Goal: Transaction & Acquisition: Purchase product/service

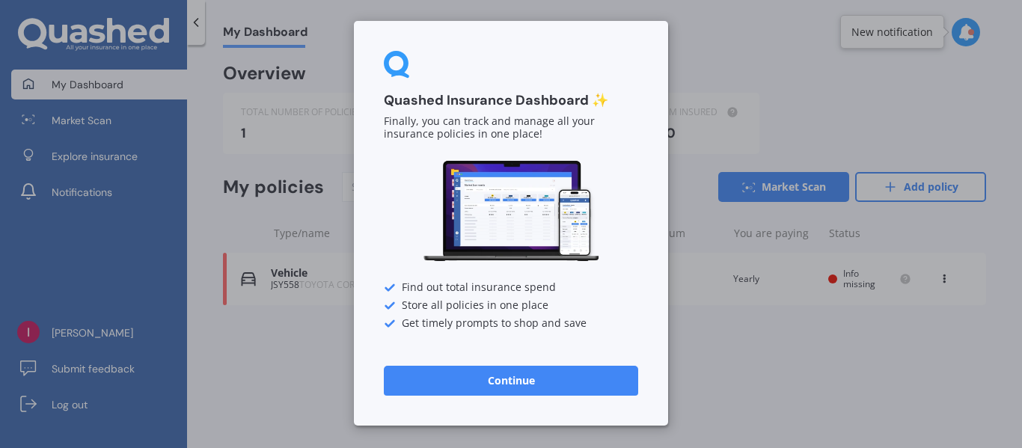
click at [582, 377] on button "Continue" at bounding box center [511, 381] width 254 height 30
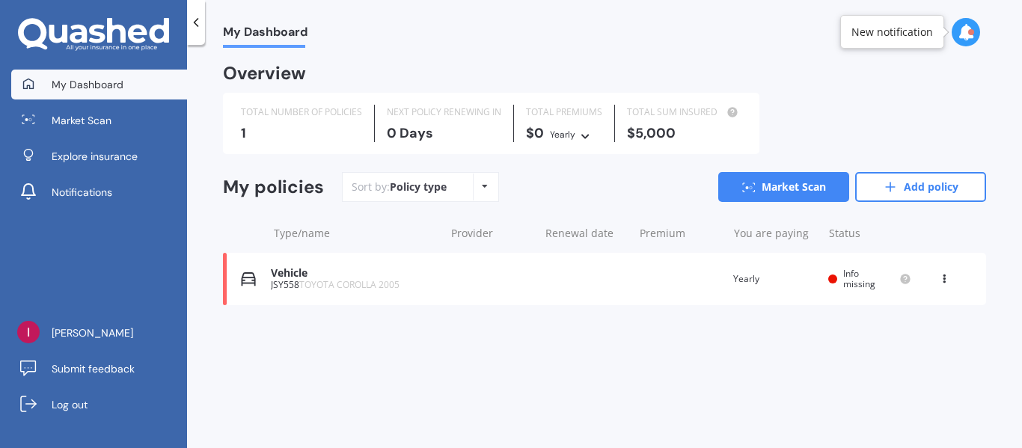
click at [270, 126] on div "1" at bounding box center [301, 133] width 121 height 15
click at [478, 183] on div "Policy type Alphabetical Date added Renewing next" at bounding box center [484, 187] width 23 height 27
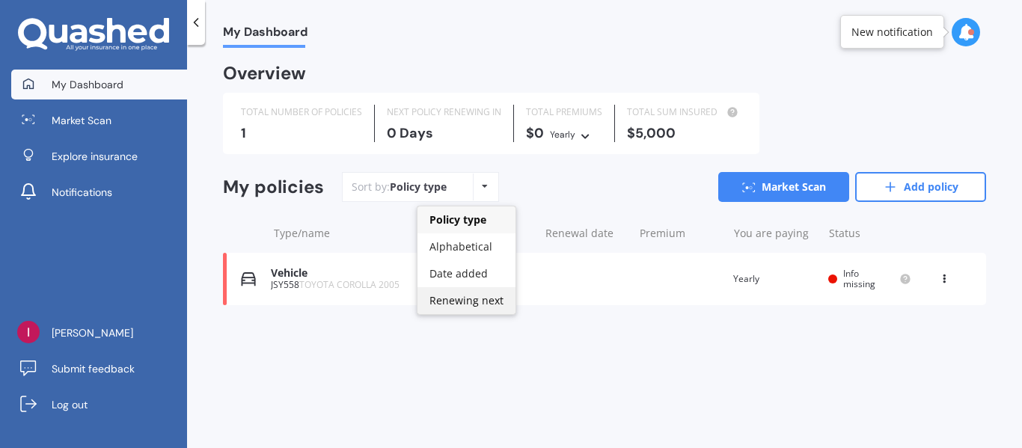
click at [468, 299] on span "Renewing next" at bounding box center [467, 300] width 74 height 14
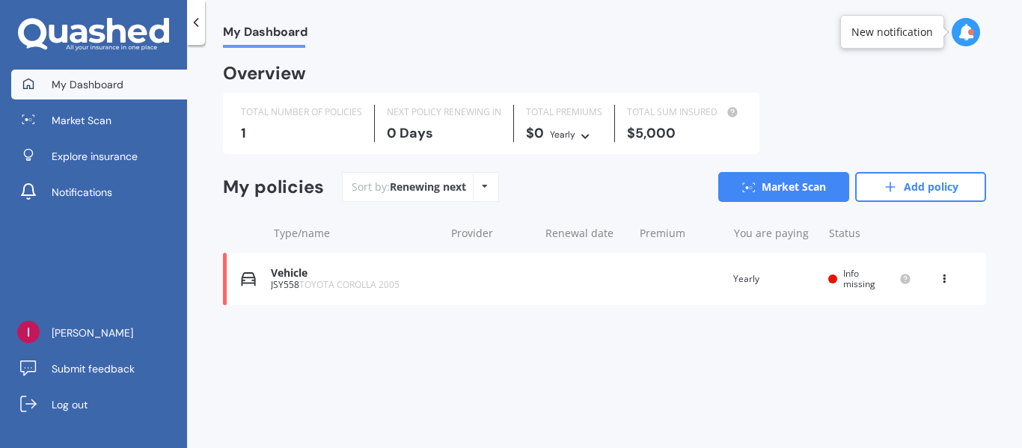
click at [388, 254] on div "Vehicle JSY558 TOYOTA COROLLA 2005 Renewal date Premium You are paying Yearly S…" at bounding box center [604, 279] width 763 height 52
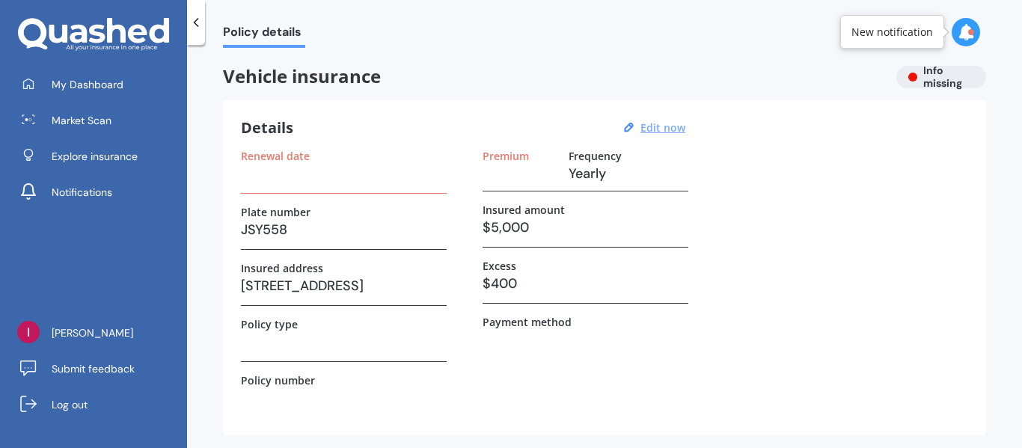
click at [653, 128] on u "Edit now" at bounding box center [663, 128] width 45 height 14
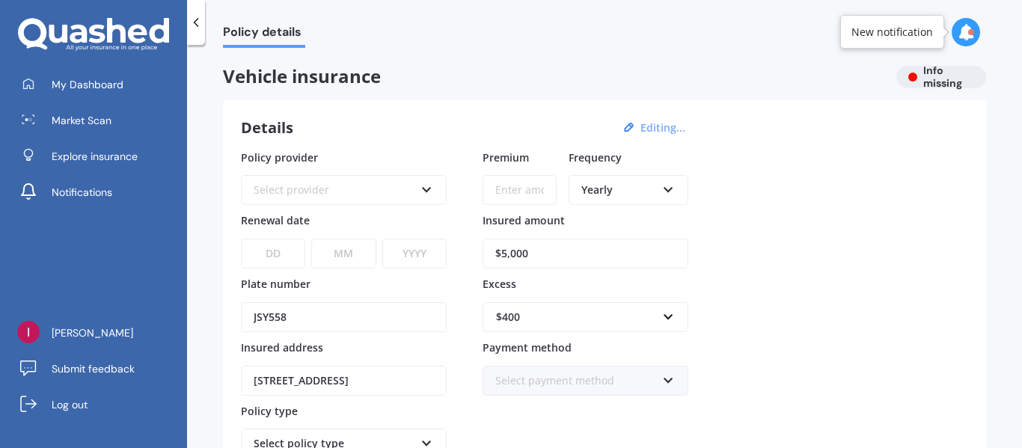
click at [653, 128] on button "Editing..." at bounding box center [663, 127] width 54 height 13
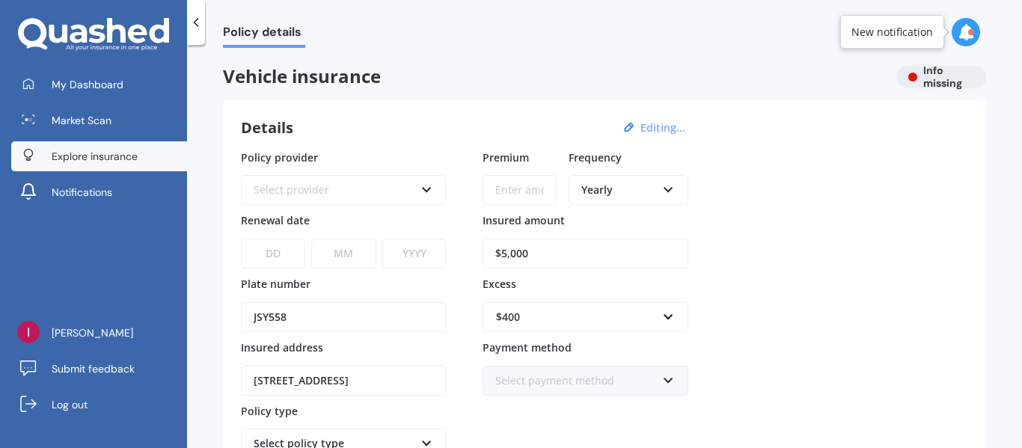
click at [123, 153] on span "Explore insurance" at bounding box center [95, 156] width 86 height 15
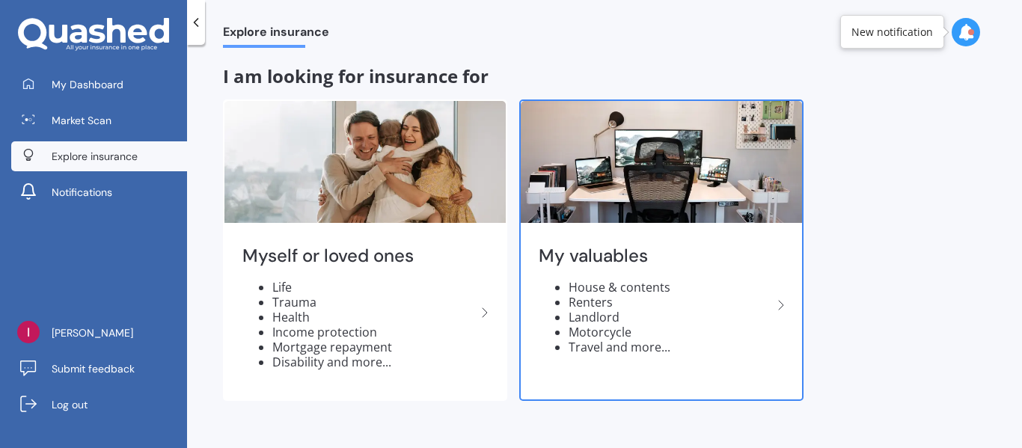
click at [652, 284] on li "House & contents" at bounding box center [671, 287] width 204 height 15
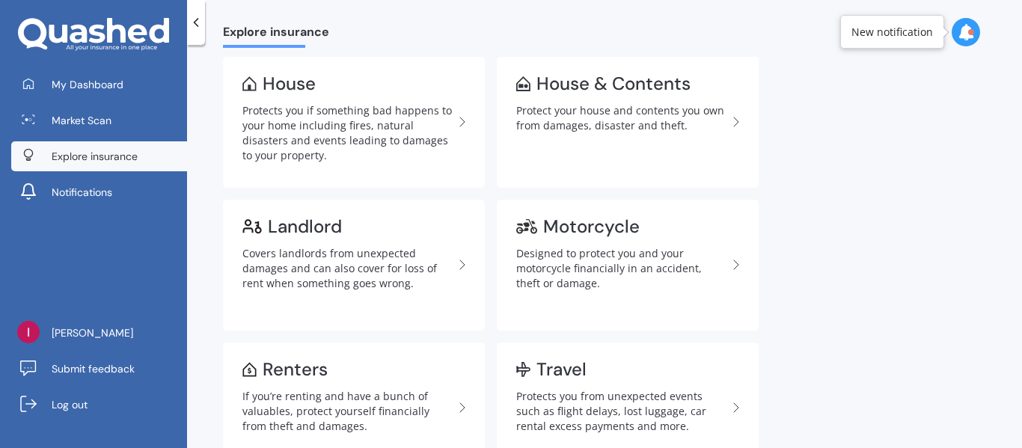
scroll to position [180, 0]
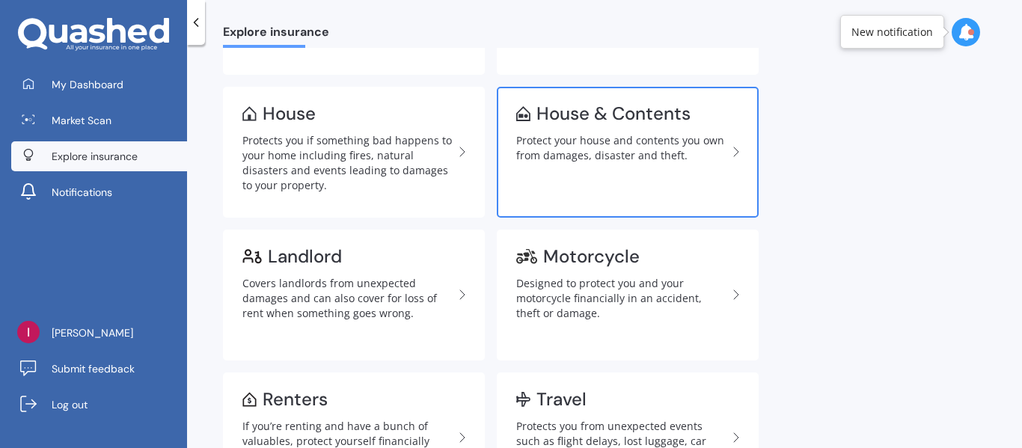
click at [604, 146] on div "Protect your house and contents you own from damages, disaster and theft." at bounding box center [621, 148] width 211 height 30
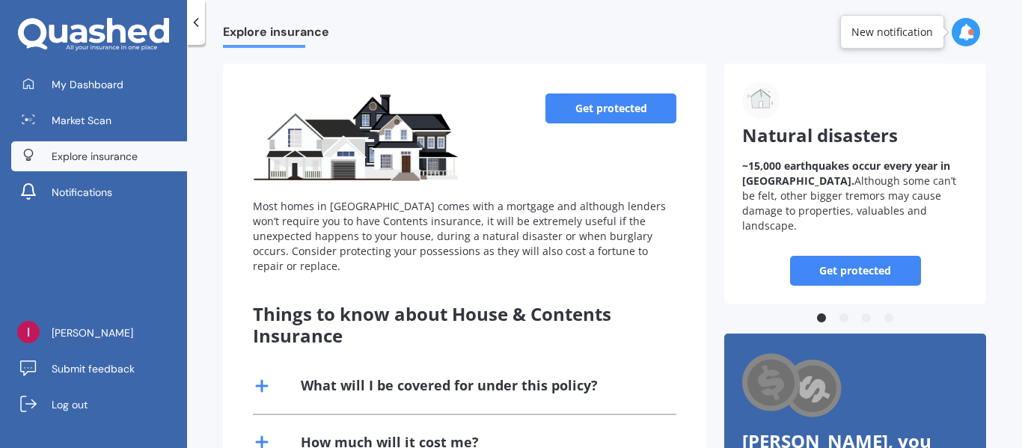
scroll to position [120, 0]
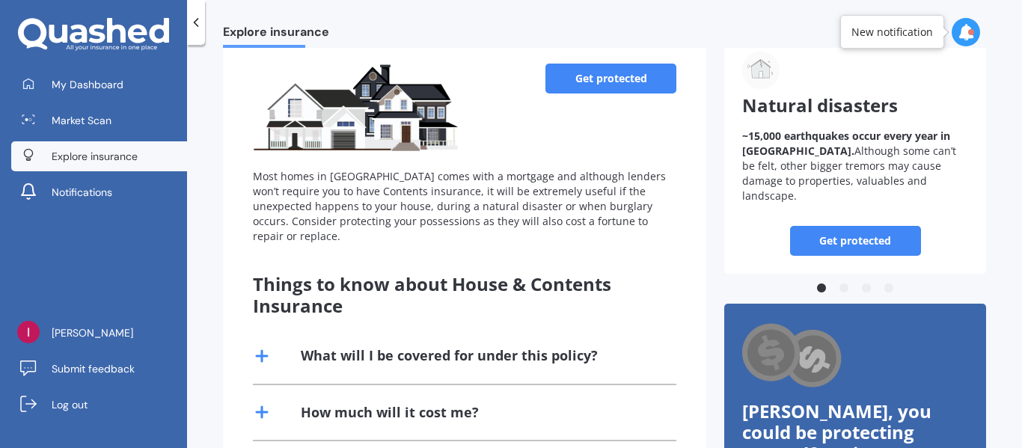
click at [488, 347] on div "What will I be covered for under this policy?" at bounding box center [449, 356] width 297 height 19
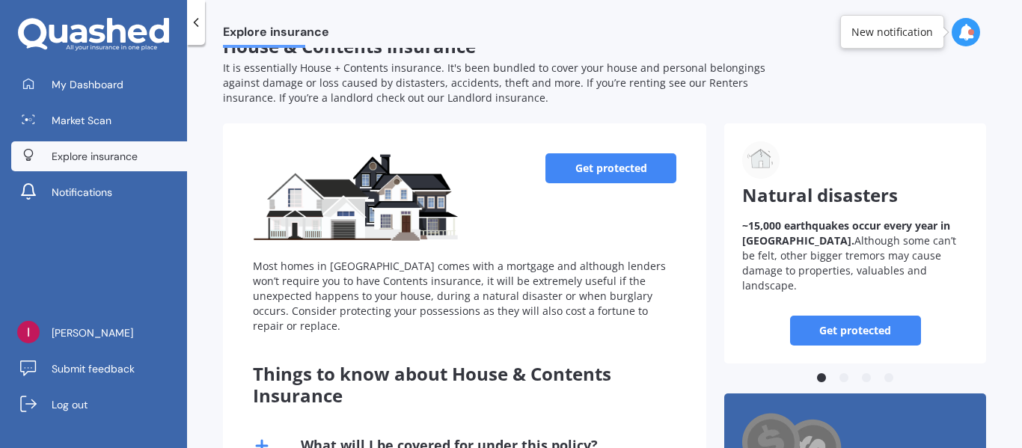
scroll to position [0, 0]
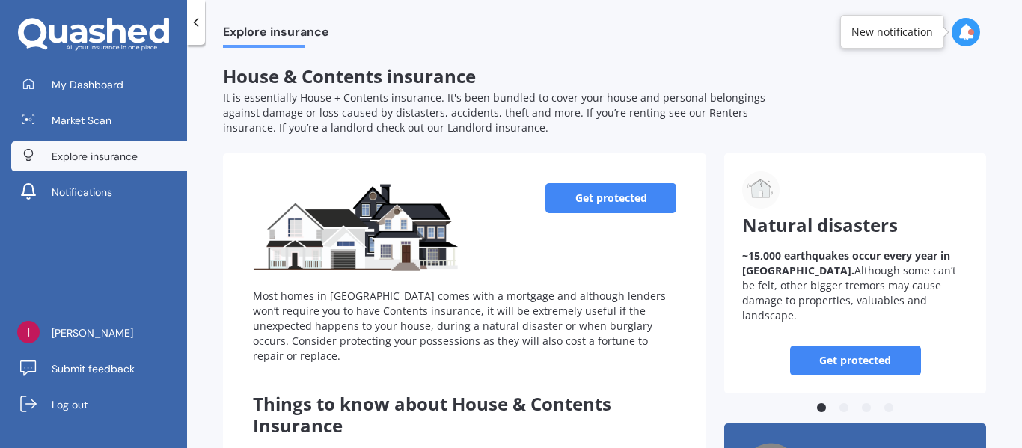
click at [607, 192] on link "Get protected" at bounding box center [611, 198] width 131 height 30
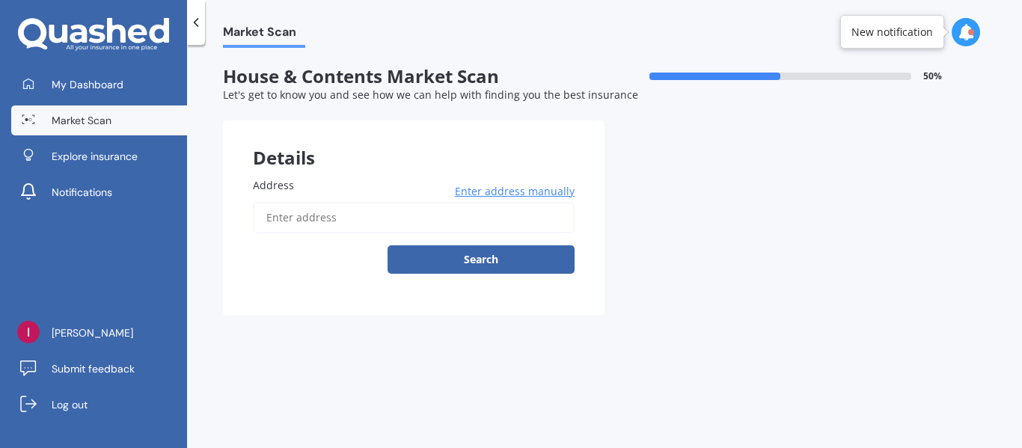
click at [302, 181] on label "Address" at bounding box center [411, 185] width 316 height 16
click at [302, 202] on input "Address" at bounding box center [414, 217] width 322 height 31
type input "[STREET_ADDRESS]"
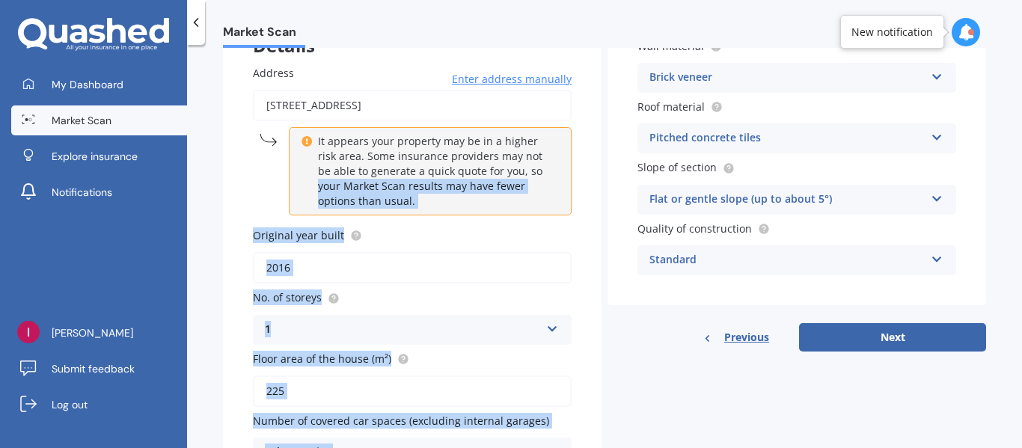
drag, startPoint x: 302, startPoint y: 293, endPoint x: 445, endPoint y: 474, distance: 230.2
click at [445, 448] on html "My Dashboard Market Scan Explore insurance Notifications [PERSON_NAME] Submit f…" at bounding box center [511, 224] width 1022 height 448
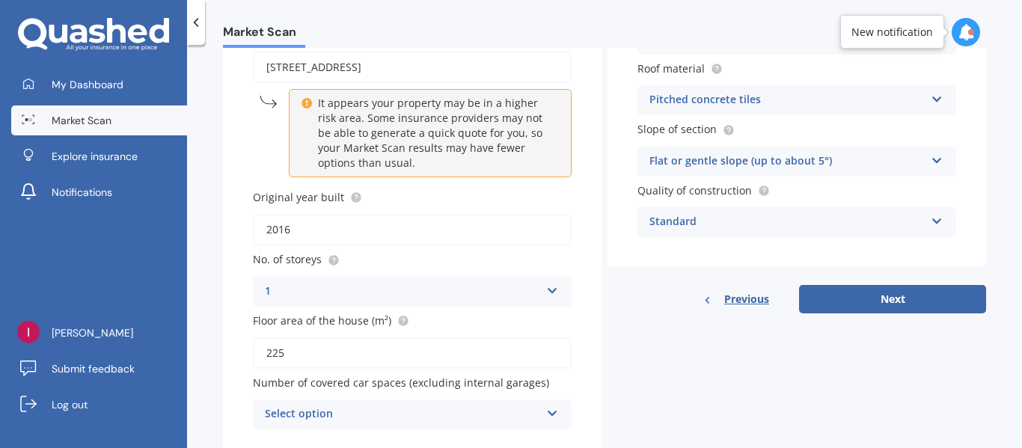
drag, startPoint x: 585, startPoint y: 404, endPoint x: 490, endPoint y: 405, distance: 94.3
click at [490, 405] on div "Address [STREET_ADDRESS] Enter address manually It appears your property may be…" at bounding box center [412, 228] width 379 height 463
click at [332, 410] on div "Select option" at bounding box center [402, 415] width 275 height 18
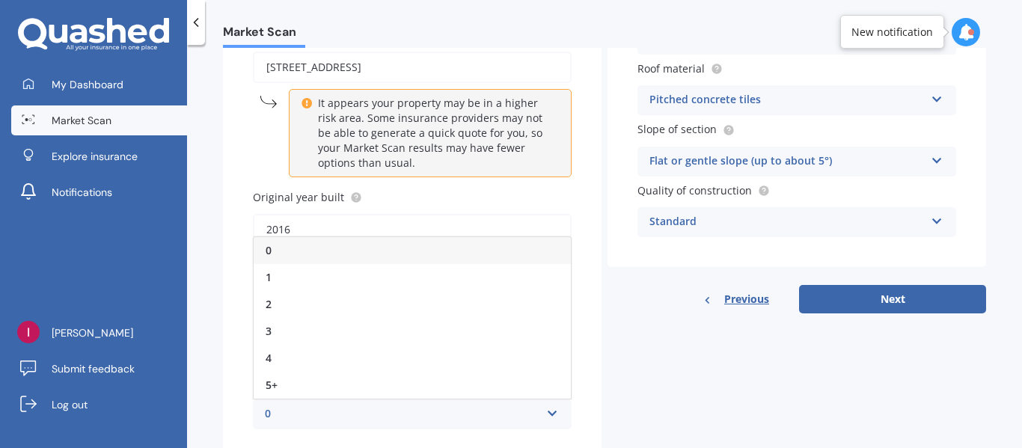
click at [328, 254] on div "0" at bounding box center [412, 250] width 317 height 27
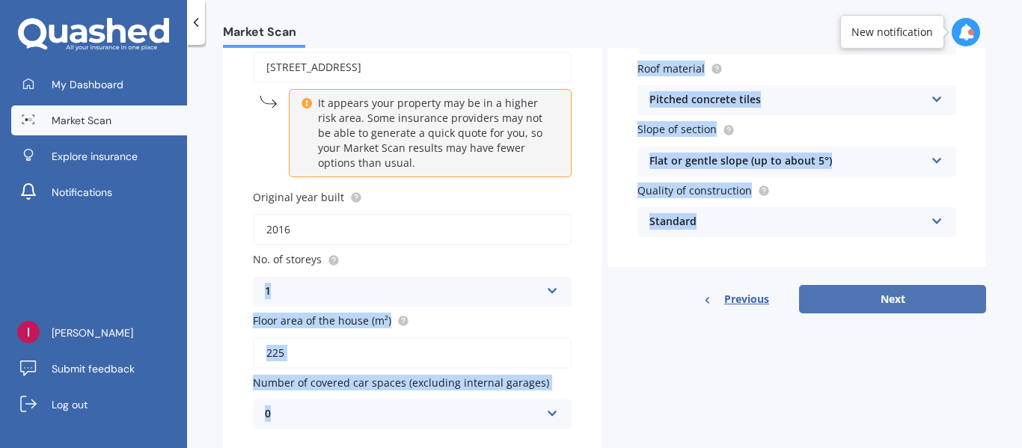
click at [853, 293] on button "Next" at bounding box center [892, 299] width 187 height 28
select select "17"
select select "05"
select select "1939"
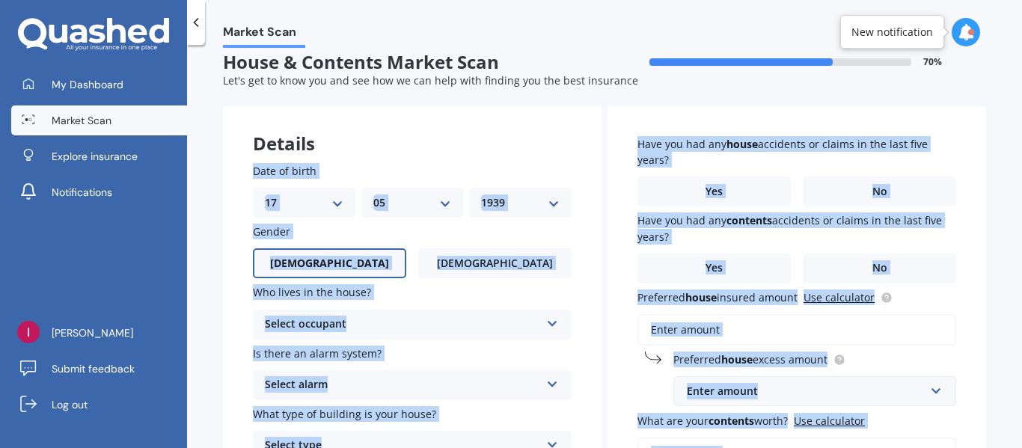
scroll to position [0, 0]
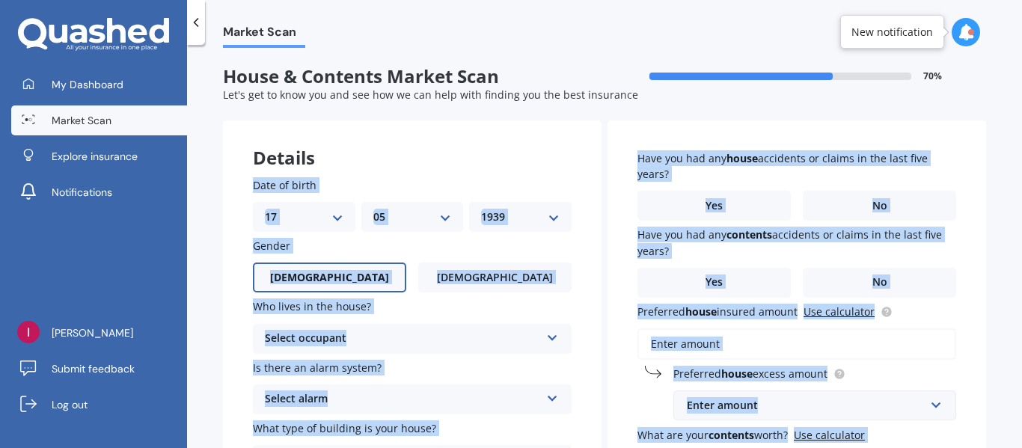
click at [853, 293] on div "Have you had any house accidents or claims in the last five years? Yes No Have …" at bounding box center [797, 348] width 379 height 454
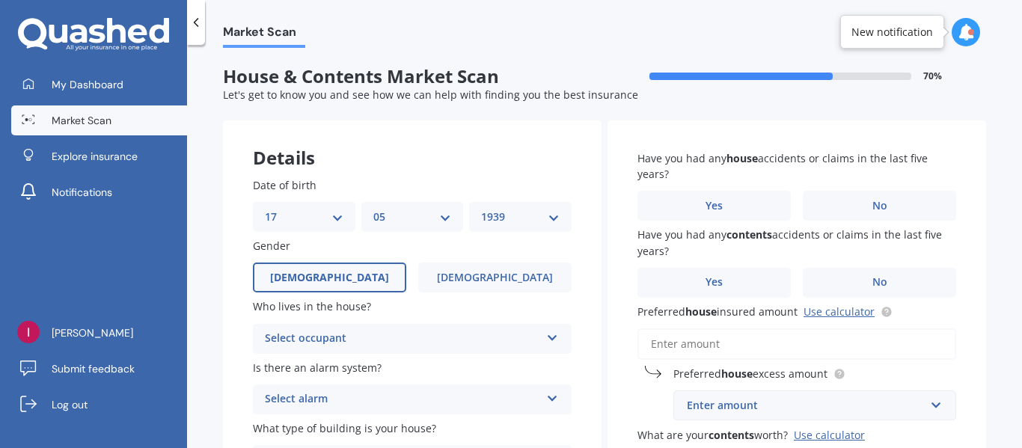
drag, startPoint x: 550, startPoint y: 334, endPoint x: 340, endPoint y: 339, distance: 210.4
click at [340, 339] on div "Select occupant" at bounding box center [402, 339] width 275 height 18
click at [294, 368] on span "Owner" at bounding box center [283, 368] width 34 height 14
click at [320, 398] on div "Select alarm" at bounding box center [402, 400] width 275 height 18
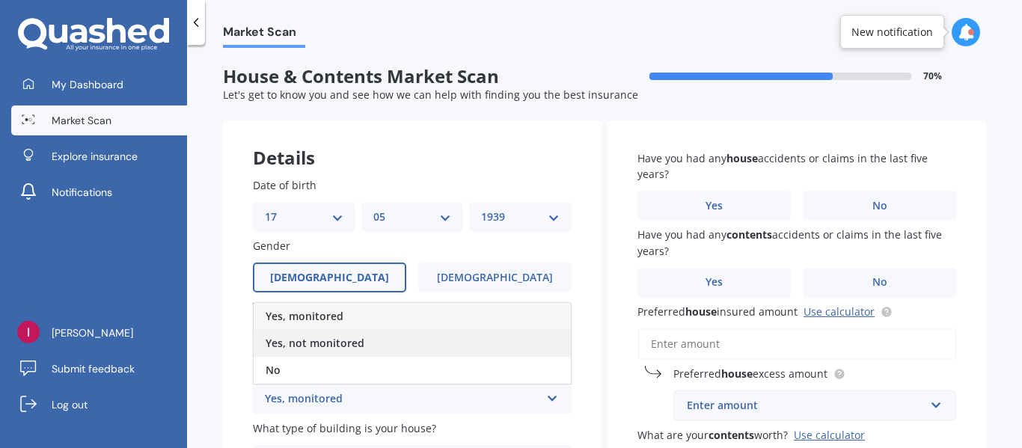
click at [323, 340] on span "Yes, not monitored" at bounding box center [315, 343] width 99 height 14
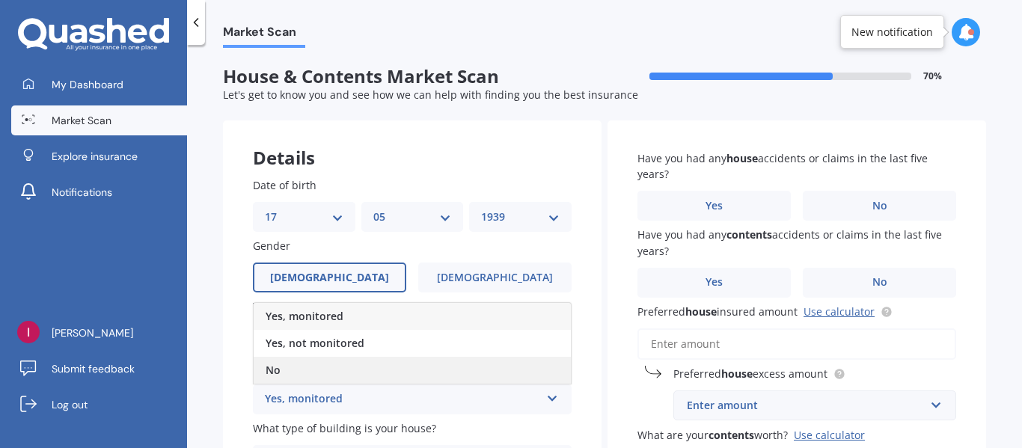
click at [314, 369] on div "No" at bounding box center [412, 370] width 317 height 27
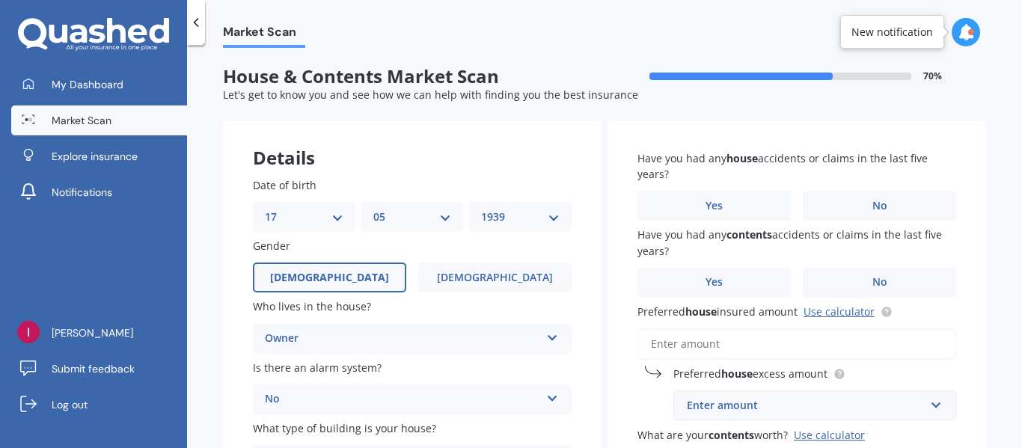
click at [317, 367] on span "Is there an alarm system?" at bounding box center [317, 368] width 129 height 14
click at [340, 369] on span "Is there an alarm system?" at bounding box center [317, 368] width 129 height 14
click at [551, 399] on icon at bounding box center [552, 396] width 13 height 10
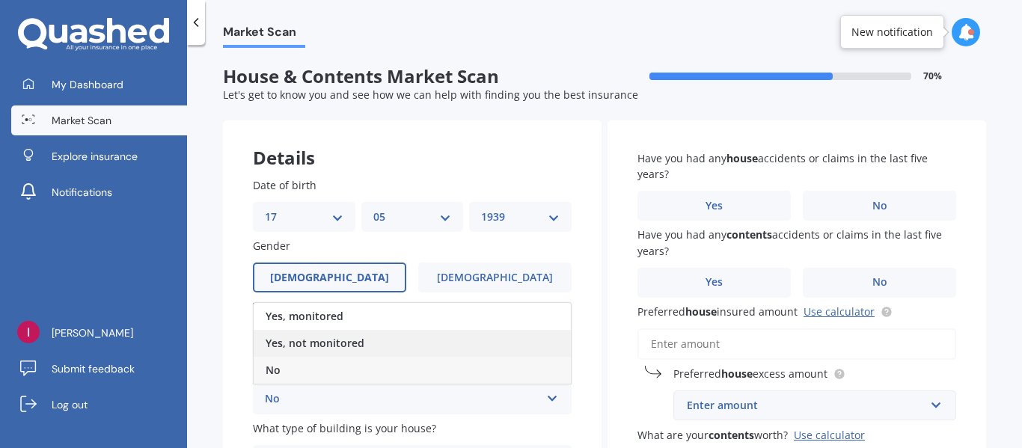
click at [353, 344] on span "Yes, not monitored" at bounding box center [315, 343] width 99 height 14
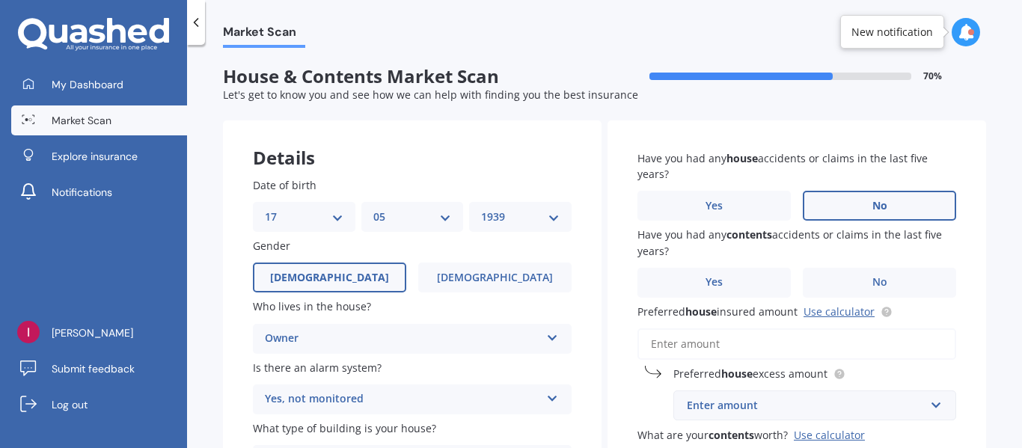
click at [876, 205] on span "No" at bounding box center [880, 206] width 15 height 13
click at [0, 0] on input "No" at bounding box center [0, 0] width 0 height 0
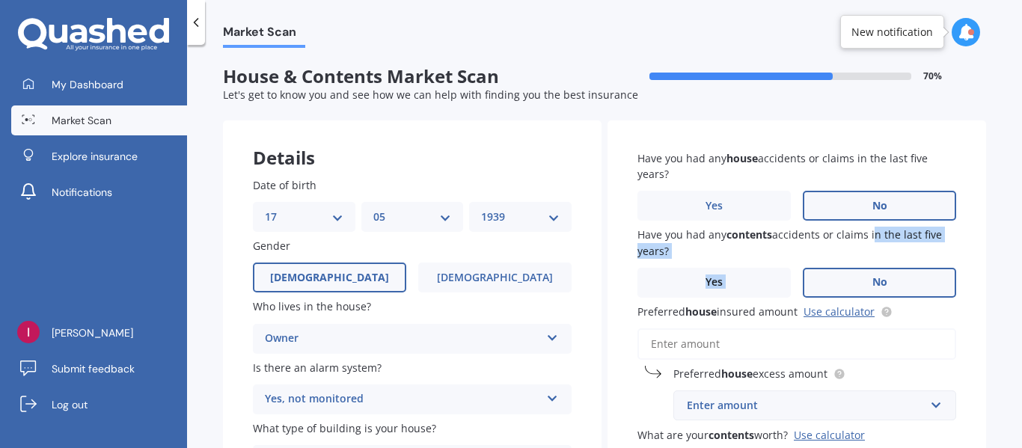
drag, startPoint x: 869, startPoint y: 237, endPoint x: 867, endPoint y: 276, distance: 38.9
click at [867, 276] on div "Have you had any contents accidents or claims in the last five years? Yes No" at bounding box center [797, 262] width 319 height 71
click at [873, 276] on span "No" at bounding box center [880, 282] width 15 height 13
click at [0, 0] on input "No" at bounding box center [0, 0] width 0 height 0
click at [723, 342] on input "Preferred house insured amount Use calculator" at bounding box center [797, 344] width 319 height 31
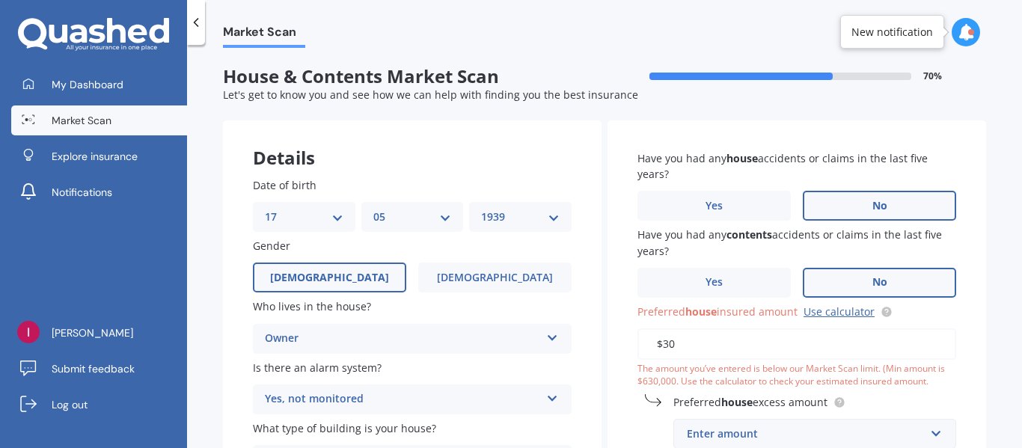
type input "$3"
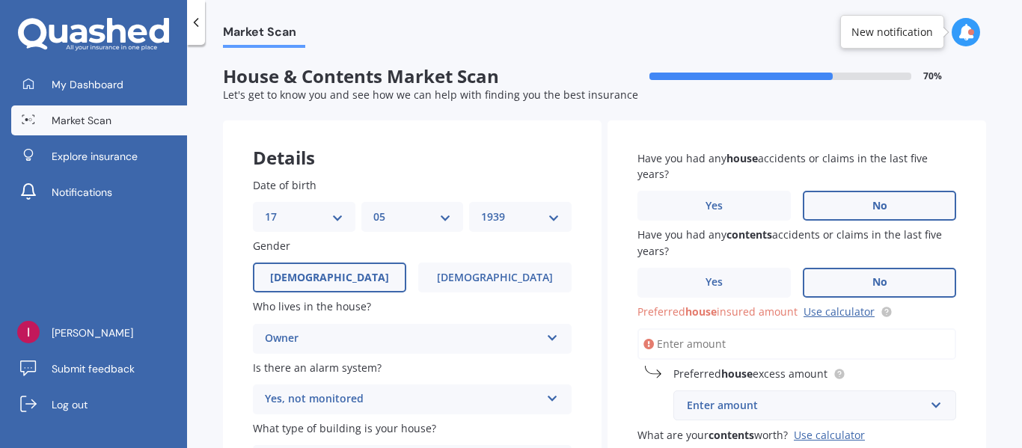
click at [723, 342] on input "Preferred house insured amount Use calculator" at bounding box center [797, 344] width 319 height 31
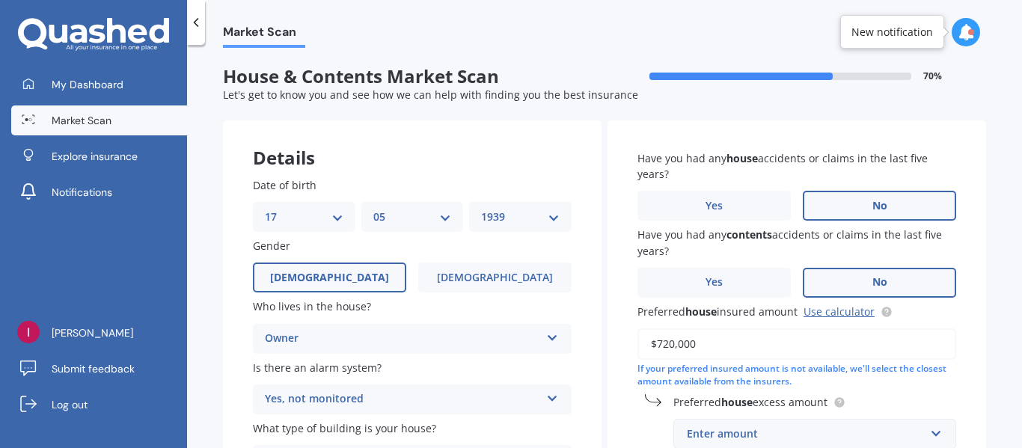
type input "$720,000"
click at [772, 432] on div "Enter amount" at bounding box center [806, 434] width 238 height 16
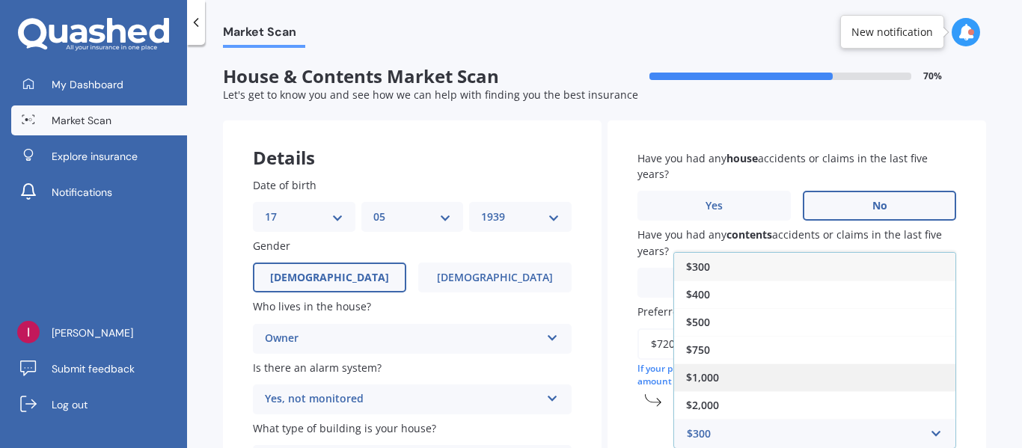
click at [719, 379] on div "$1,000" at bounding box center [814, 378] width 281 height 28
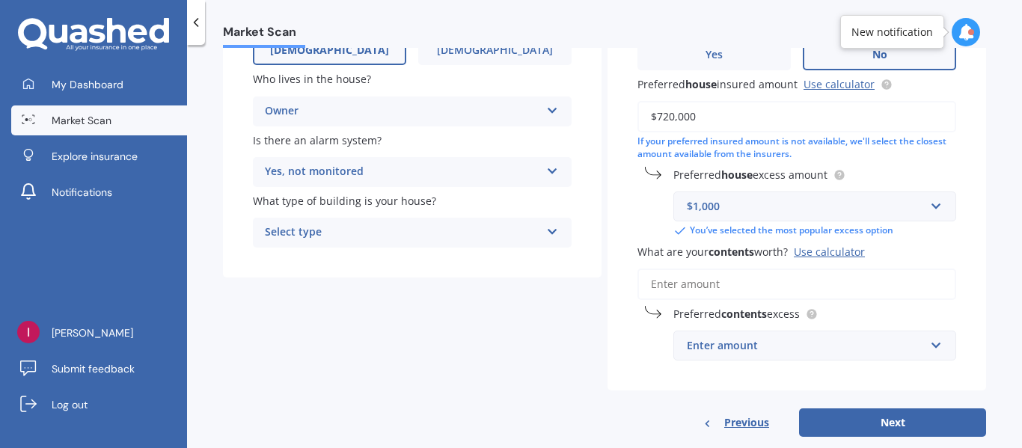
scroll to position [255, 0]
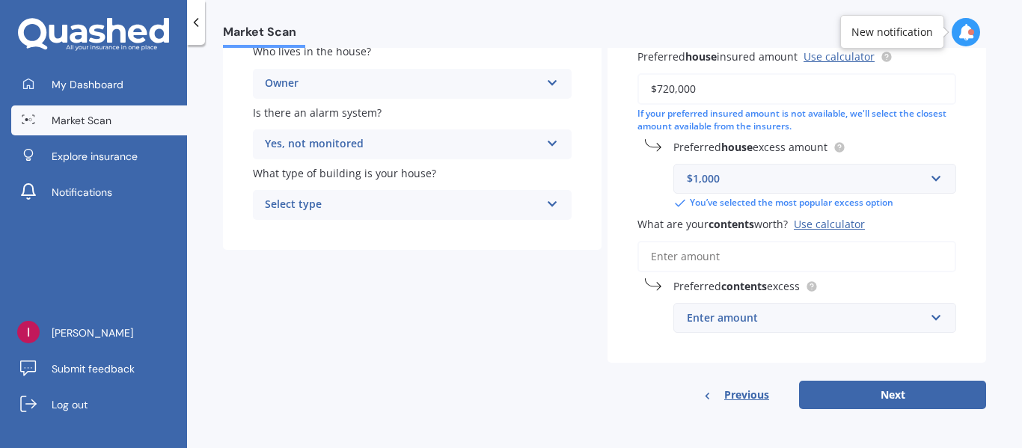
click at [722, 257] on input "What are your contents worth? Use calculator" at bounding box center [797, 256] width 319 height 31
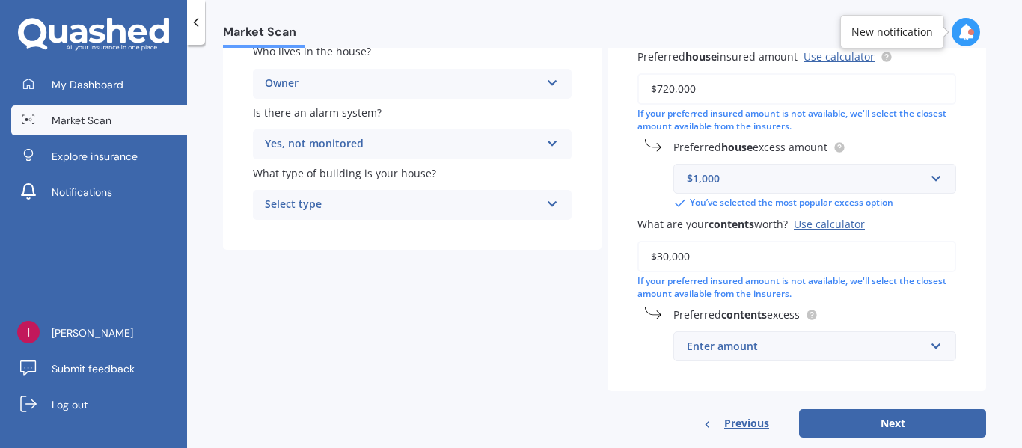
type input "$30,000"
drag, startPoint x: 772, startPoint y: 352, endPoint x: 759, endPoint y: 350, distance: 13.6
click at [759, 350] on div "Enter amount" at bounding box center [806, 346] width 238 height 16
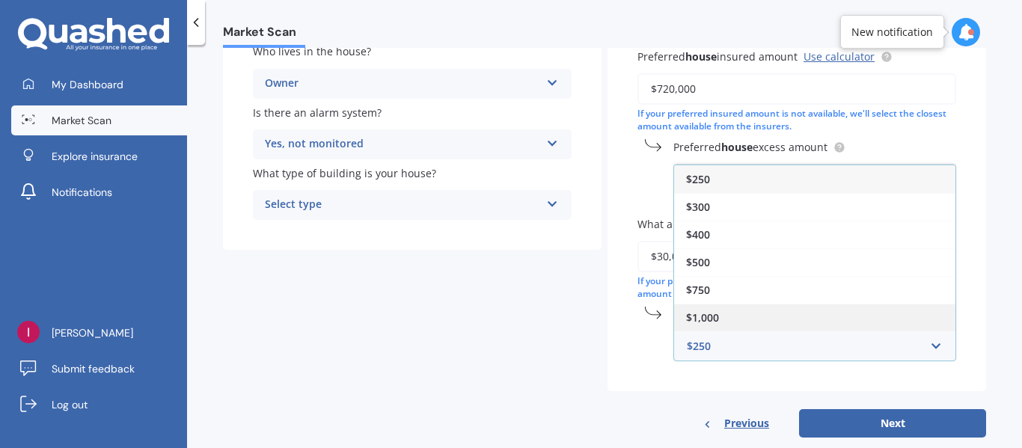
click at [722, 319] on div "$1,000" at bounding box center [814, 318] width 281 height 28
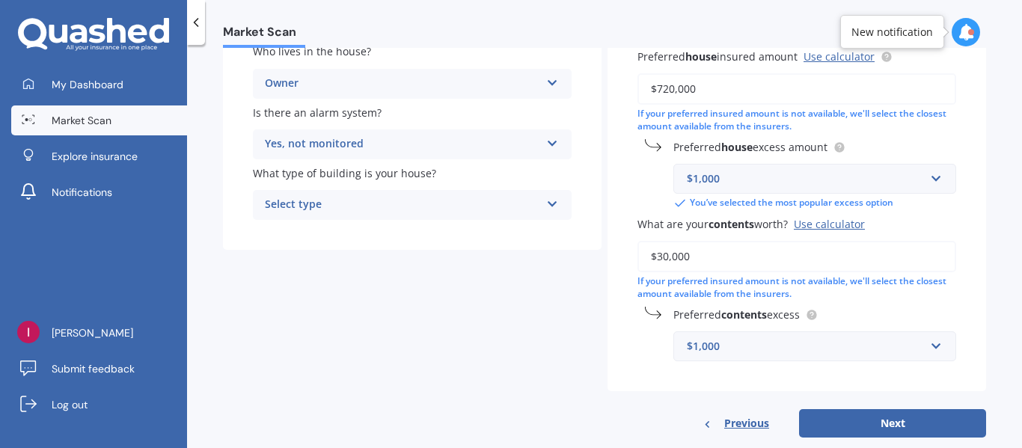
click at [381, 192] on div "Select type Freestanding Multi-unit (in a block of 6 or less) Multi-unit (in a …" at bounding box center [412, 205] width 319 height 30
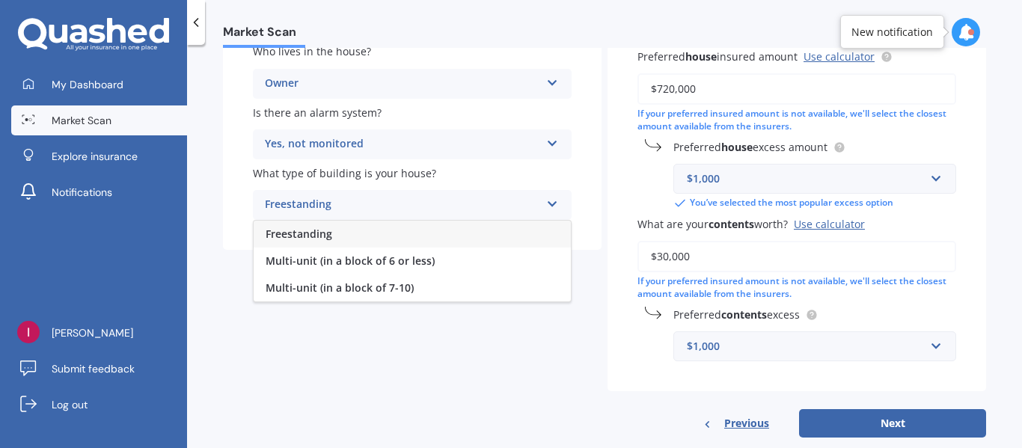
click at [332, 234] on div "Freestanding" at bounding box center [412, 234] width 317 height 27
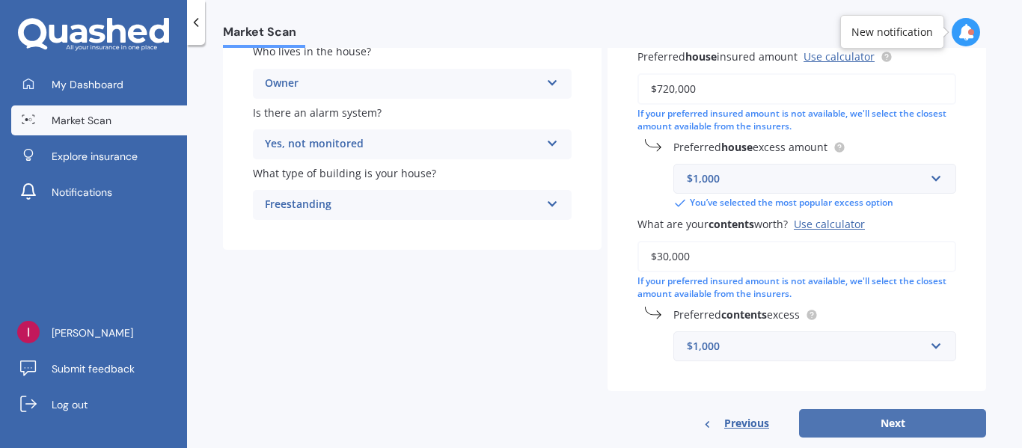
click at [869, 419] on button "Next" at bounding box center [892, 423] width 187 height 28
select select "17"
select select "05"
select select "1939"
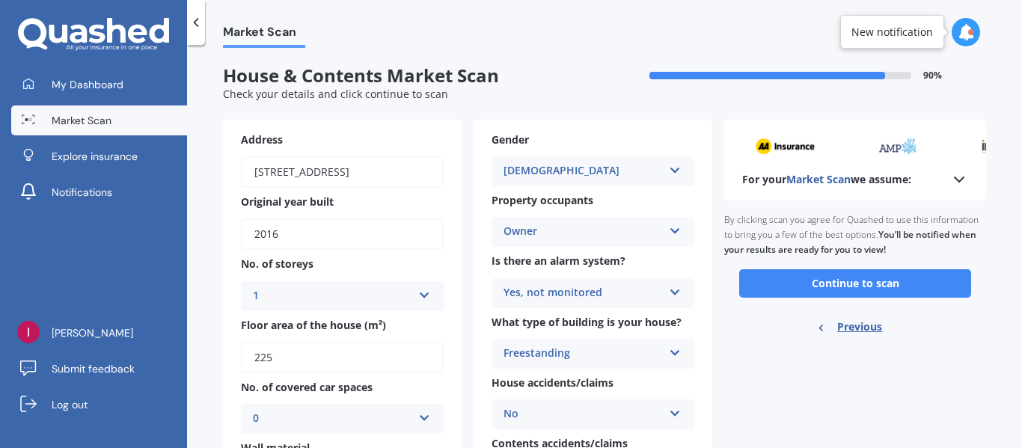
scroll to position [0, 0]
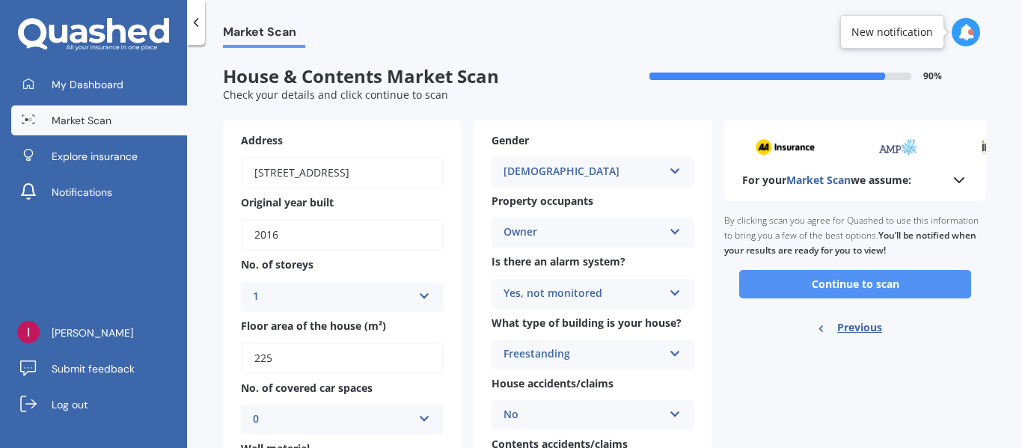
click at [817, 281] on button "Continue to scan" at bounding box center [855, 284] width 232 height 28
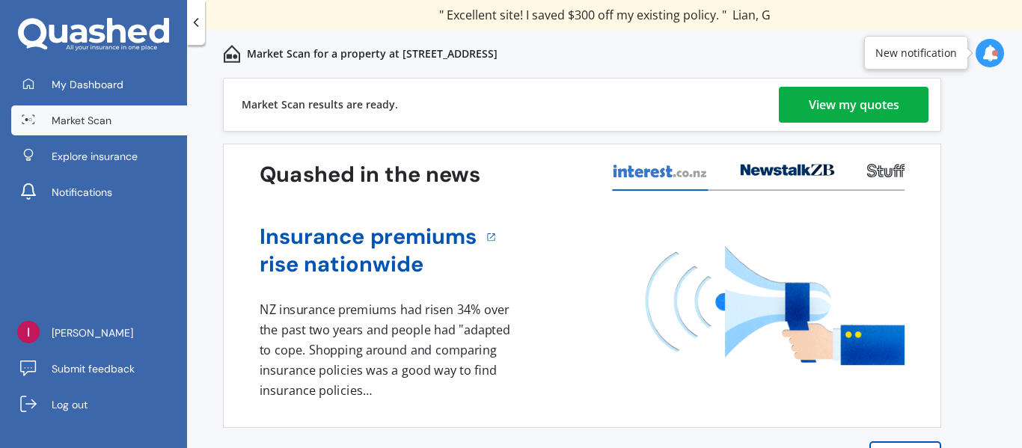
click at [864, 96] on div "View my quotes" at bounding box center [854, 105] width 91 height 36
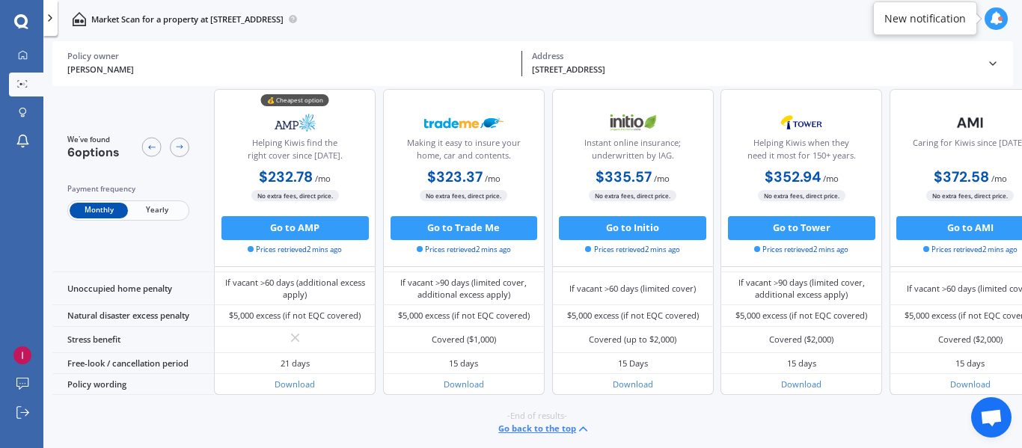
scroll to position [299, 0]
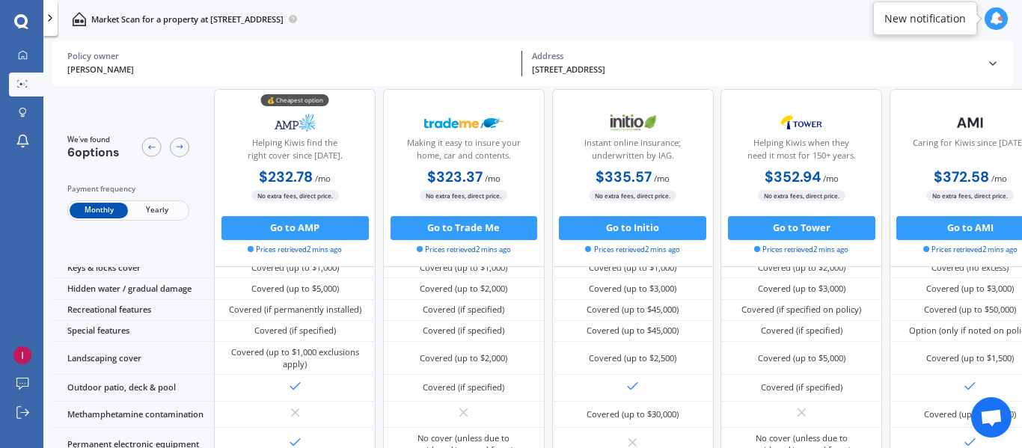
click at [292, 177] on b "$232.78" at bounding box center [286, 177] width 54 height 19
drag, startPoint x: 179, startPoint y: 249, endPoint x: 174, endPoint y: 262, distance: 13.8
click at [174, 262] on div "We've found 6 options Payment frequency Monthly Yearly" at bounding box center [133, 178] width 162 height 178
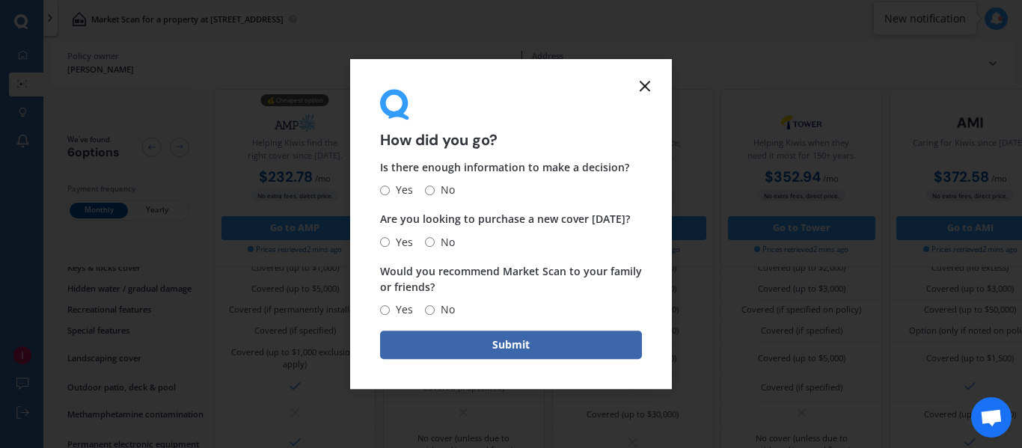
click at [384, 189] on input "Yes" at bounding box center [385, 191] width 10 height 10
radio input "true"
click at [430, 241] on input "No" at bounding box center [430, 242] width 10 height 10
radio input "true"
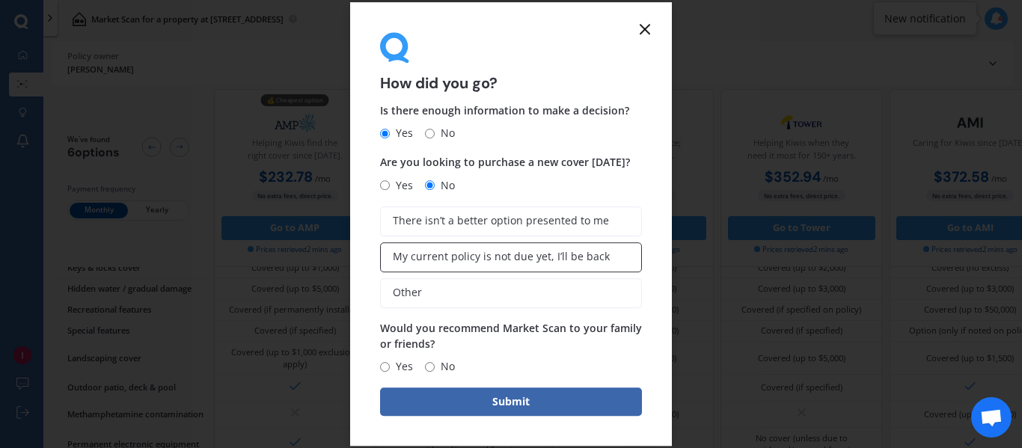
click at [460, 255] on span "My current policy is not due yet, I’ll be back" at bounding box center [501, 257] width 217 height 13
click at [0, 0] on input "My current policy is not due yet, I’ll be back" at bounding box center [0, 0] width 0 height 0
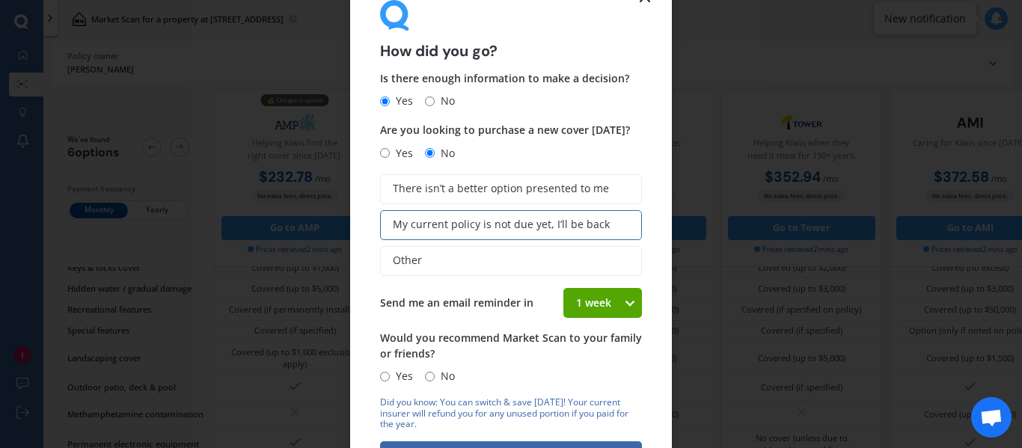
click at [623, 299] on icon at bounding box center [629, 303] width 13 height 15
click at [599, 383] on span "3 weeks" at bounding box center [596, 386] width 40 height 14
click at [384, 377] on input "Yes" at bounding box center [385, 377] width 10 height 10
radio input "true"
